Goal: Find contact information: Find contact information

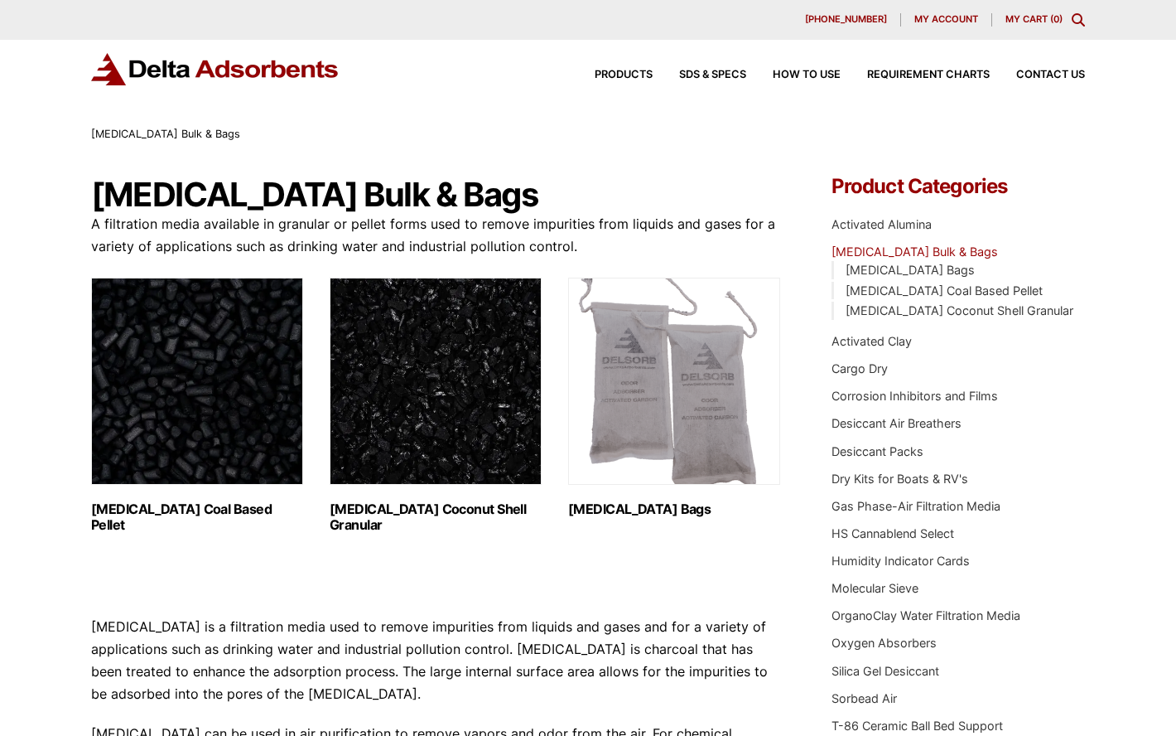
click at [1073, 85] on div "Products SDS & SPECS How to Use Requirement Charts Contact Us" at bounding box center [827, 75] width 530 height 24
click at [1073, 79] on span "Contact Us" at bounding box center [1051, 75] width 69 height 11
click at [725, 133] on div "[MEDICAL_DATA] Bulk & Bags" at bounding box center [588, 134] width 994 height 18
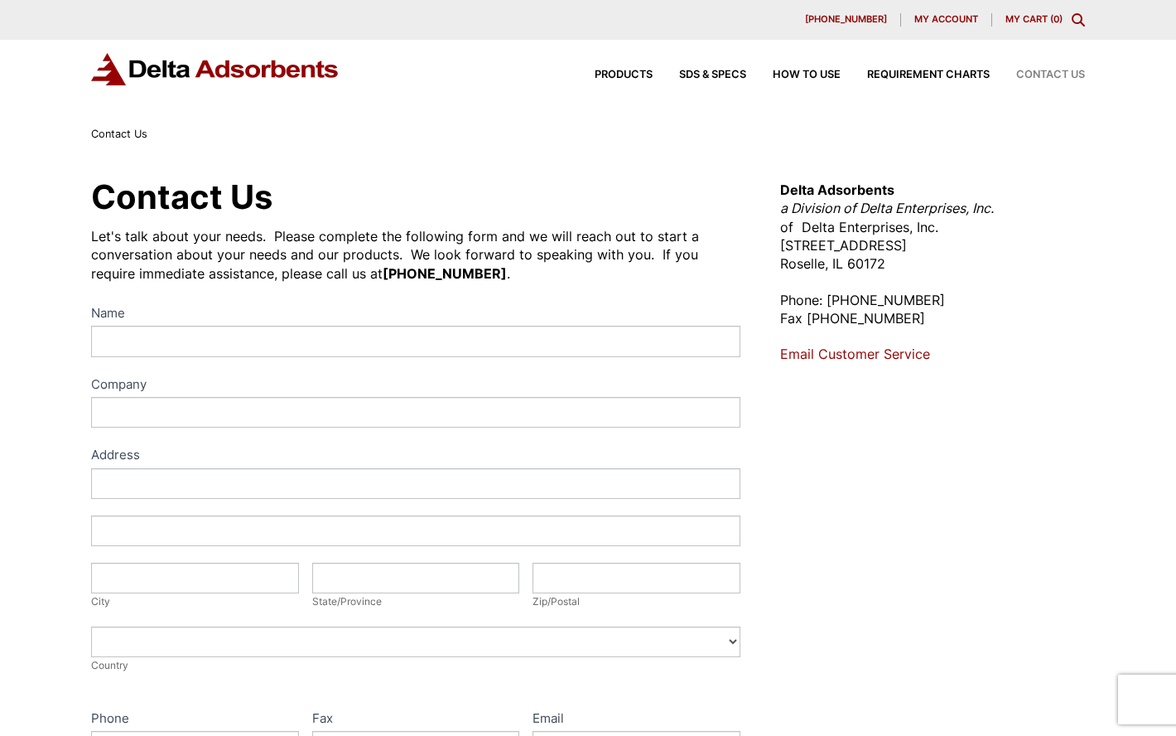
click at [910, 363] on p "Email Customer Service" at bounding box center [932, 354] width 305 height 18
click at [907, 357] on link "Email Customer Service" at bounding box center [855, 353] width 150 height 17
click at [30, 321] on div "Contact Us Let's talk about your needs. Please complete the following form and …" at bounding box center [588, 598] width 1176 height 911
